Goal: Browse casually: Explore the website without a specific task or goal

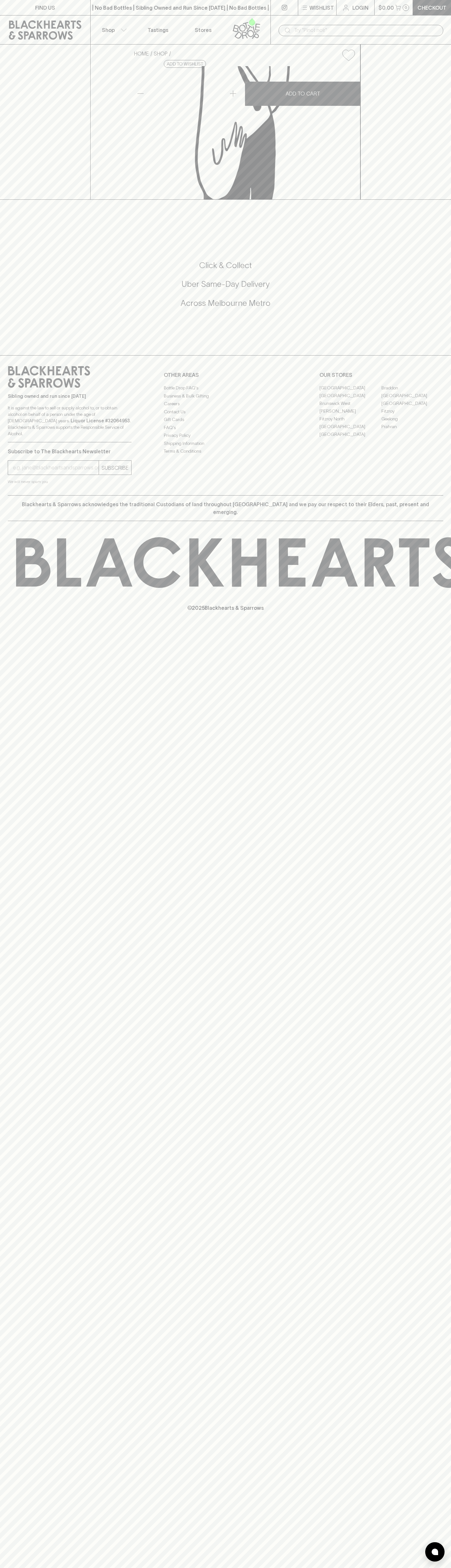
click at [116, 27] on button "Shop" at bounding box center [112, 30] width 45 height 29
click at [439, 1451] on div at bounding box center [226, 784] width 451 height 1568
click at [233, 1567] on html "FIND US | No Bad Bottles | Sibling Owned and Run Since [DATE] | No Bad Bottles …" at bounding box center [226, 784] width 451 height 1568
click at [12, 1054] on div at bounding box center [226, 784] width 451 height 1568
